Goal: Task Accomplishment & Management: Complete application form

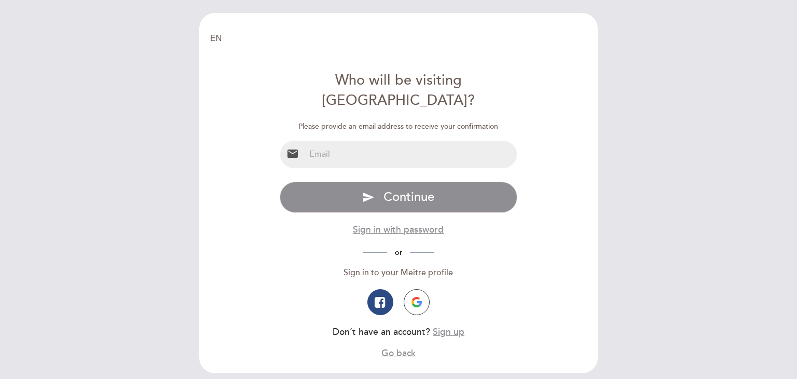
click at [397, 141] on input "email" at bounding box center [411, 155] width 212 height 28
type input "[EMAIL_ADDRESS][DOMAIN_NAME]"
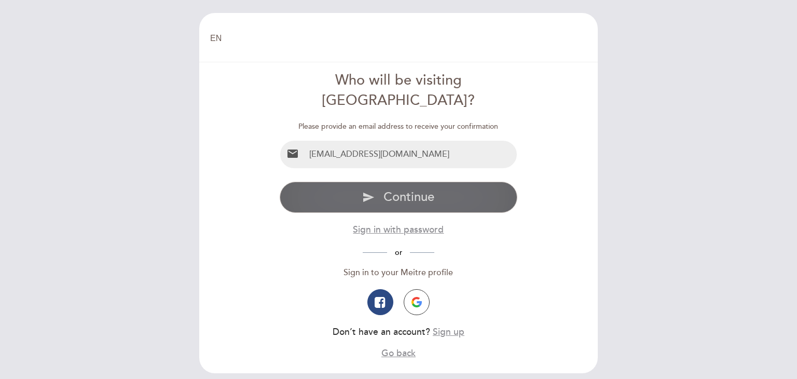
click at [430, 189] on span "Continue" at bounding box center [409, 196] width 51 height 15
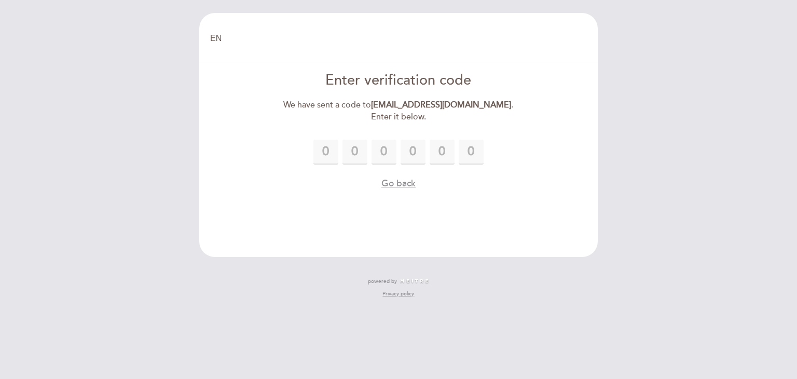
click at [533, 174] on form "Enter verification code We have sent a code to [EMAIL_ADDRESS][DOMAIN_NAME] . E…" at bounding box center [399, 130] width 384 height 119
click at [327, 143] on input "text" at bounding box center [326, 152] width 25 height 25
type input "5"
type input "6"
type input "0"
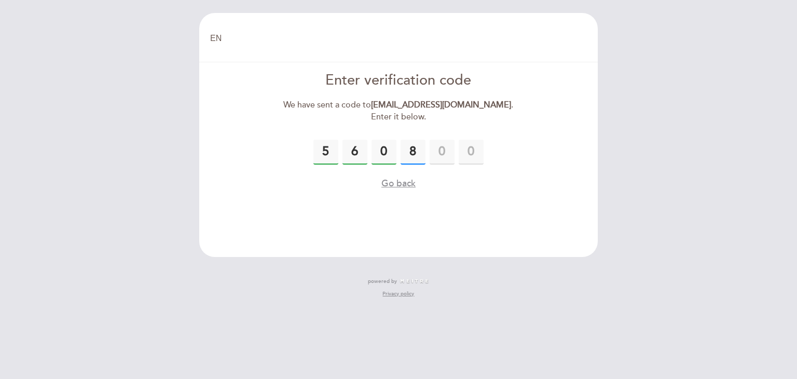
type input "8"
type input "6"
